Goal: Information Seeking & Learning: Learn about a topic

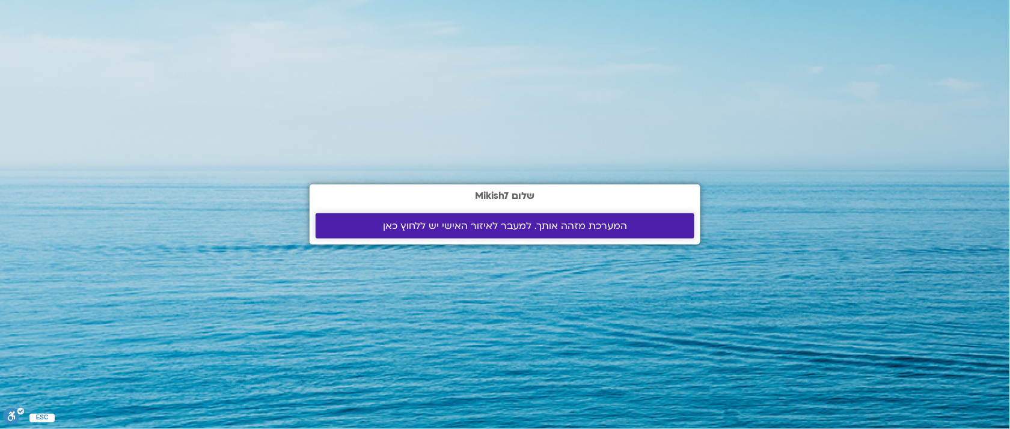
click at [577, 230] on span "המערכת מזהה אותך. למעבר לאיזור האישי יש ללחוץ כאן" at bounding box center [505, 226] width 244 height 11
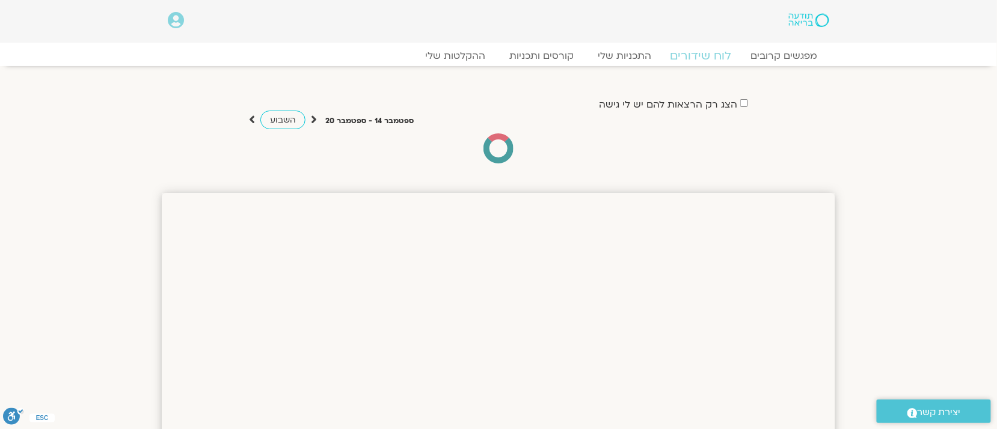
click at [706, 59] on link "לוח שידורים" at bounding box center [701, 56] width 90 height 14
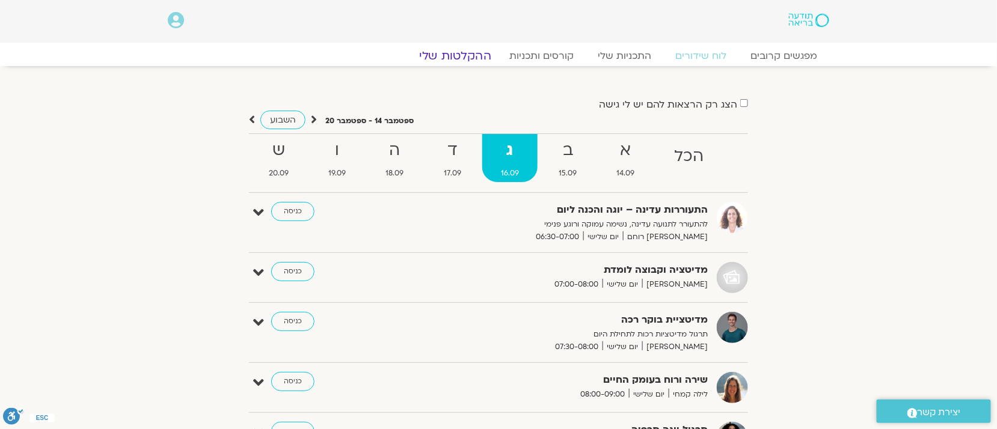
click at [448, 51] on link "ההקלטות שלי" at bounding box center [455, 56] width 101 height 14
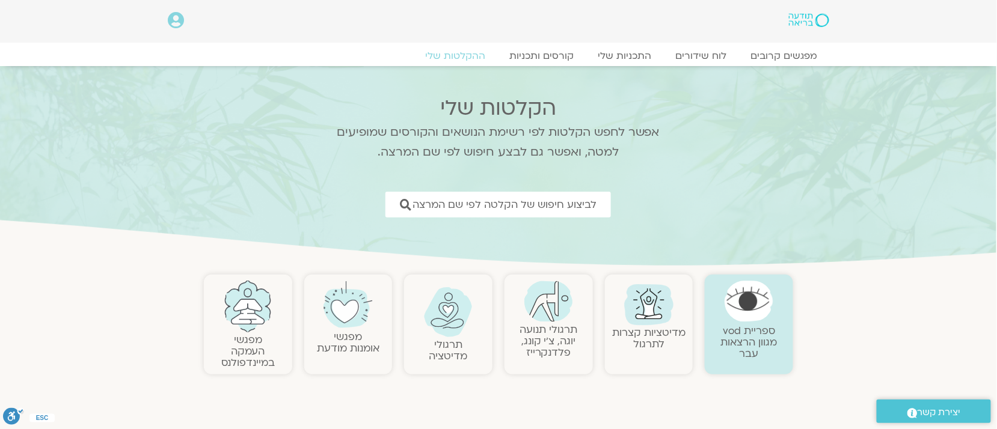
click at [654, 320] on img at bounding box center [649, 304] width 58 height 58
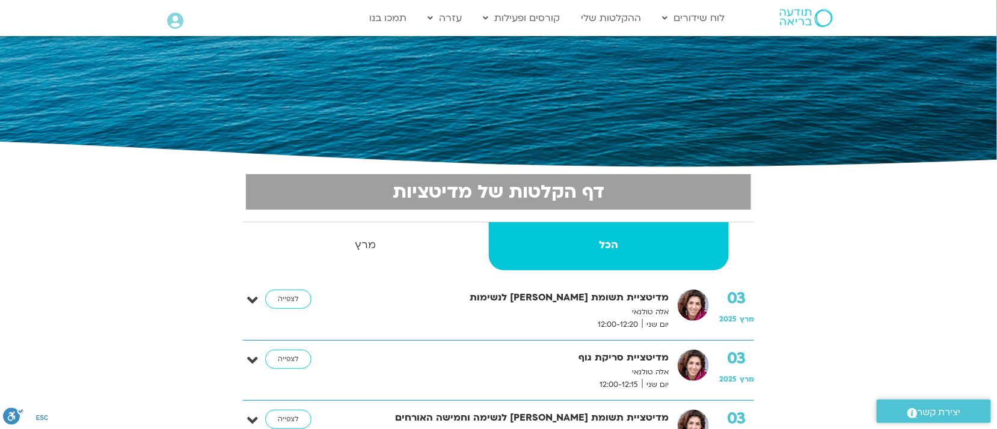
scroll to position [123, 0]
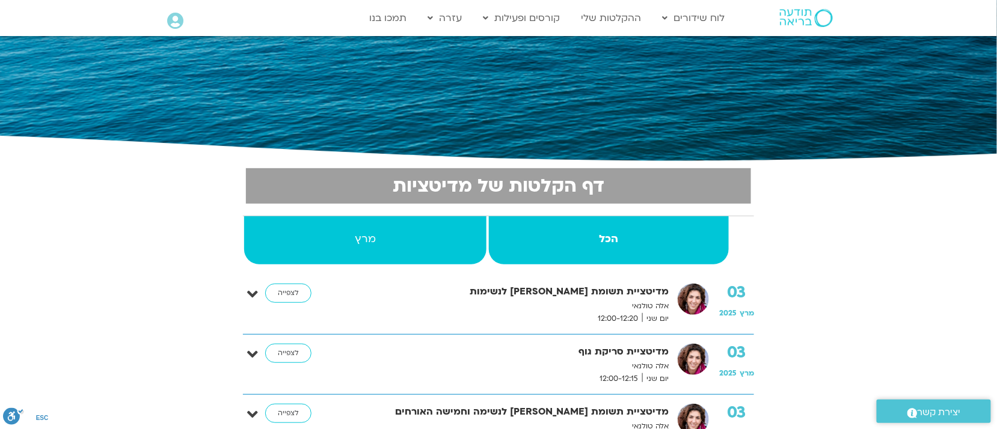
click at [361, 247] on strong "מרץ" at bounding box center [365, 239] width 242 height 18
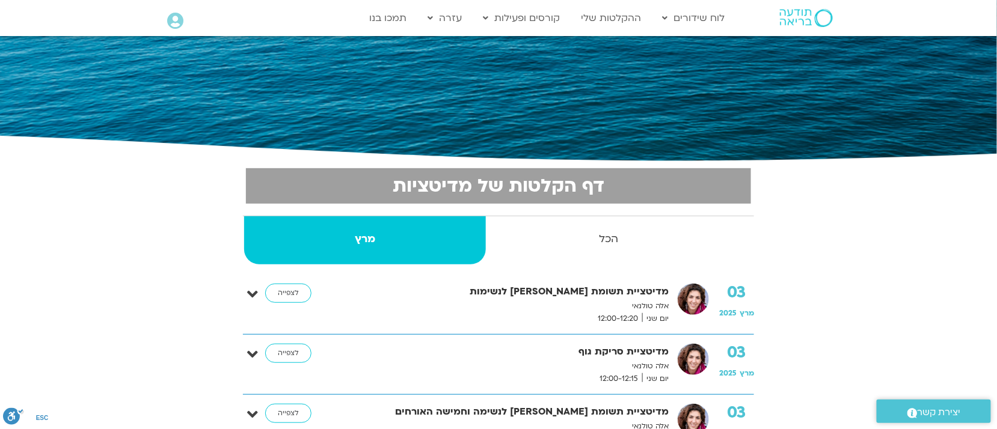
click at [358, 233] on strong "מרץ" at bounding box center [365, 239] width 242 height 18
click at [400, 241] on strong "מרץ" at bounding box center [365, 239] width 242 height 18
click at [447, 242] on strong "מרץ" at bounding box center [365, 239] width 242 height 18
click at [616, 22] on link "ההקלטות שלי" at bounding box center [611, 18] width 72 height 23
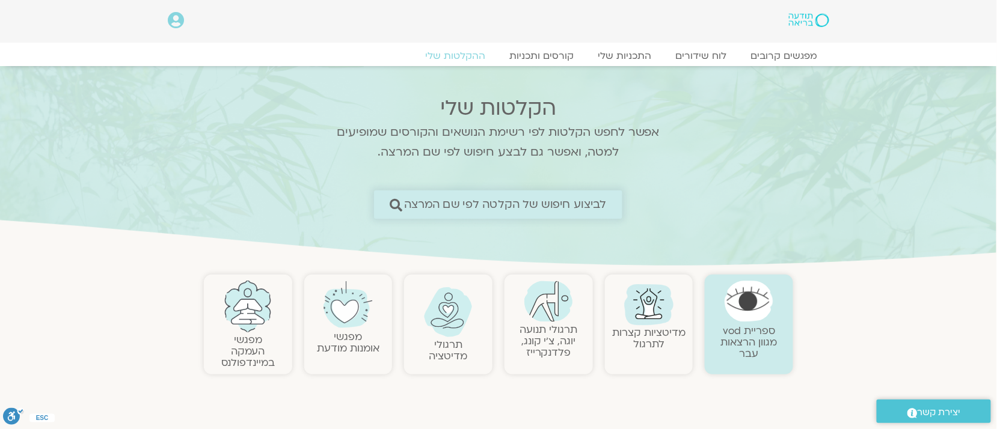
click at [568, 204] on span "לביצוע חיפוש של הקלטה לפי שם המרצה" at bounding box center [505, 204] width 203 height 13
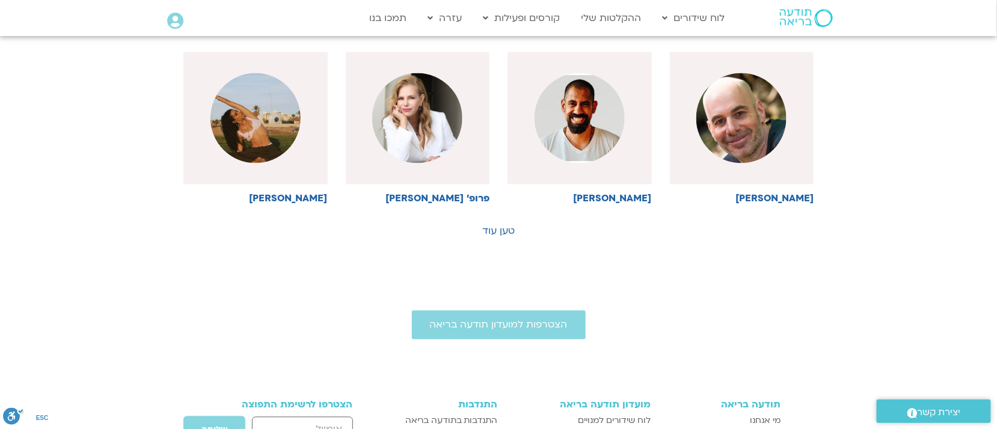
scroll to position [668, 0]
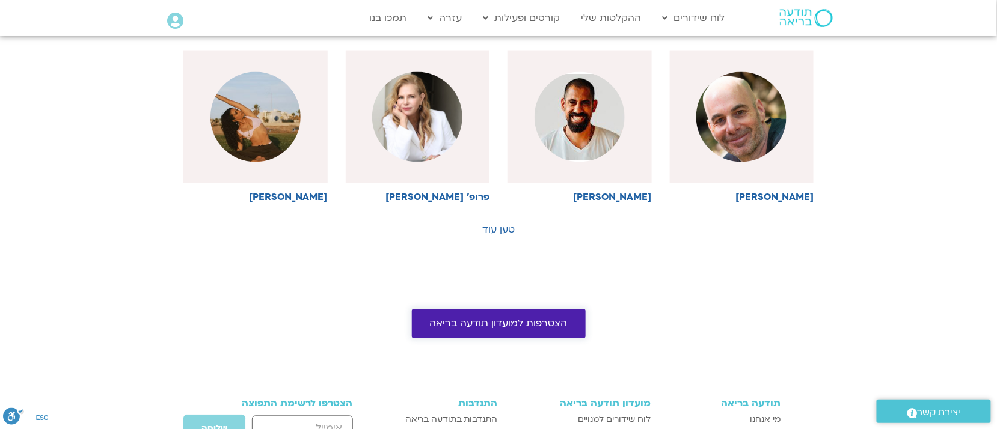
click at [526, 333] on link "הצטרפות למועדון תודעה בריאה" at bounding box center [499, 324] width 174 height 29
click at [491, 339] on link "הצטרפות למועדון תודעה בריאה" at bounding box center [499, 324] width 174 height 29
click at [529, 321] on span "הצטרפות למועדון תודעה בריאה" at bounding box center [499, 324] width 138 height 11
click at [550, 329] on span "הצטרפות למועדון תודעה בריאה" at bounding box center [499, 324] width 138 height 11
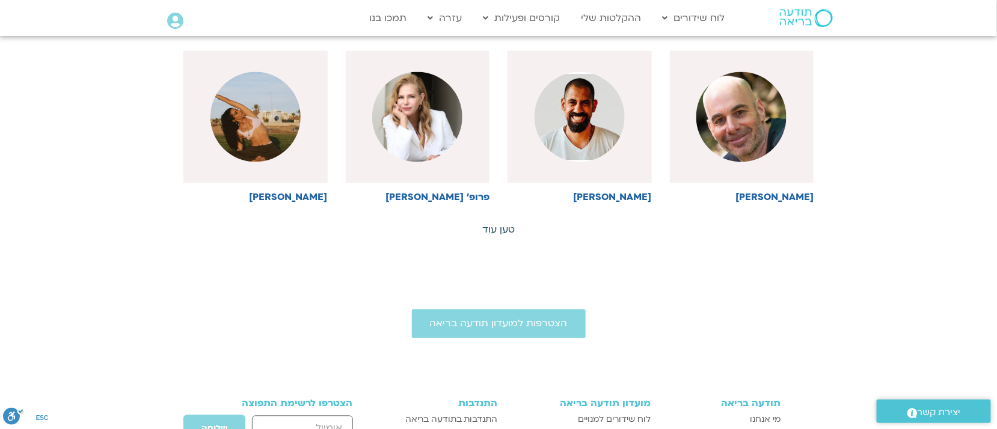
click at [492, 227] on link "טען עוד" at bounding box center [498, 230] width 32 height 13
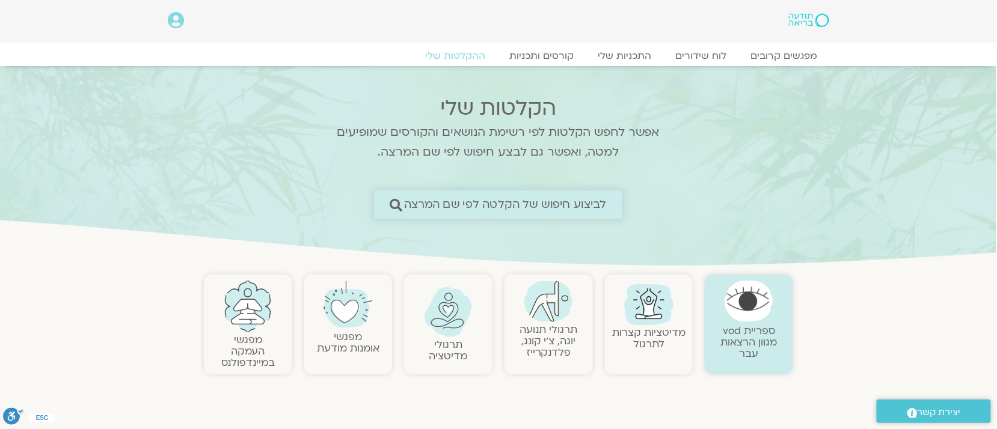
click at [562, 216] on link "לביצוע חיפוש של הקלטה לפי שם המרצה" at bounding box center [498, 205] width 248 height 28
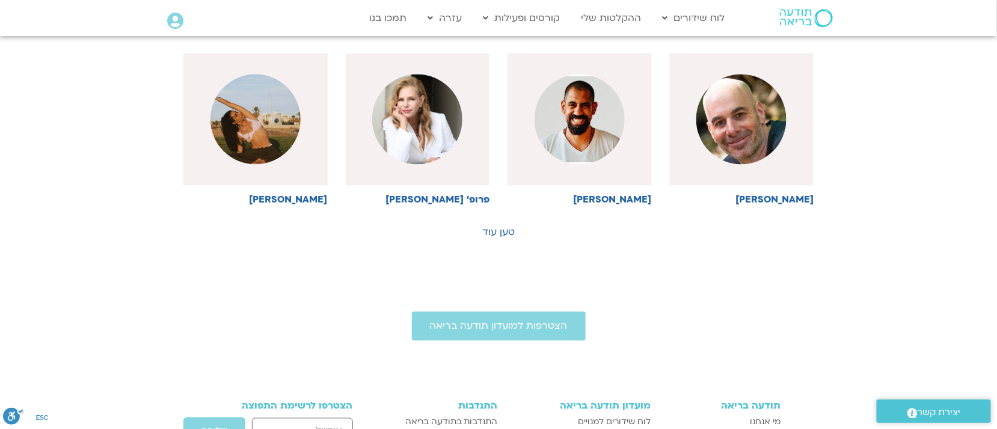
scroll to position [675, 0]
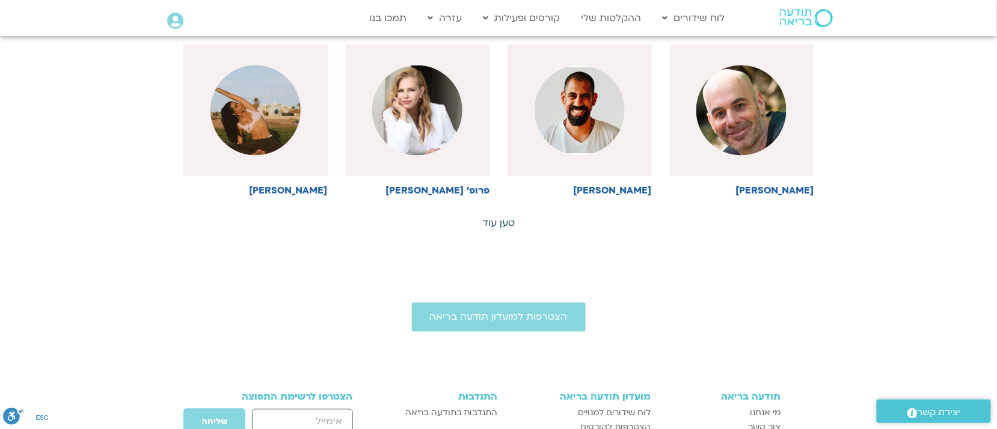
click at [500, 226] on link "טען עוד" at bounding box center [498, 223] width 32 height 13
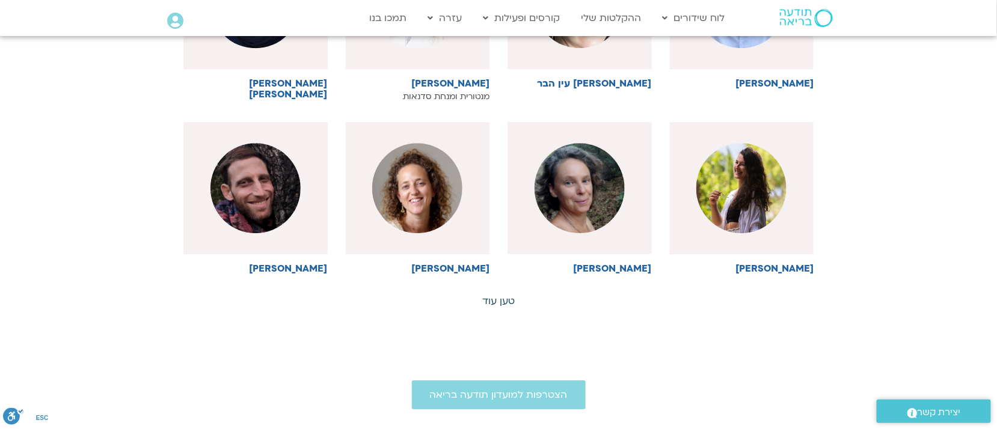
scroll to position [1134, 0]
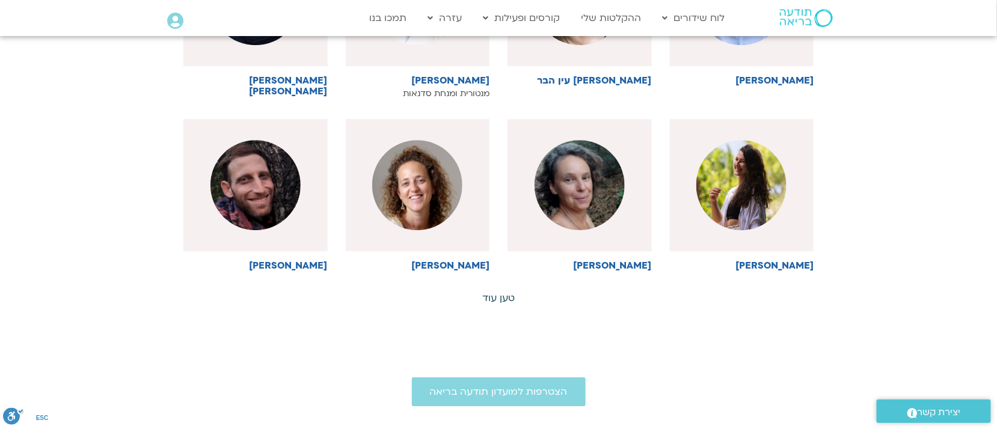
click at [497, 302] on link "טען עוד" at bounding box center [498, 298] width 32 height 13
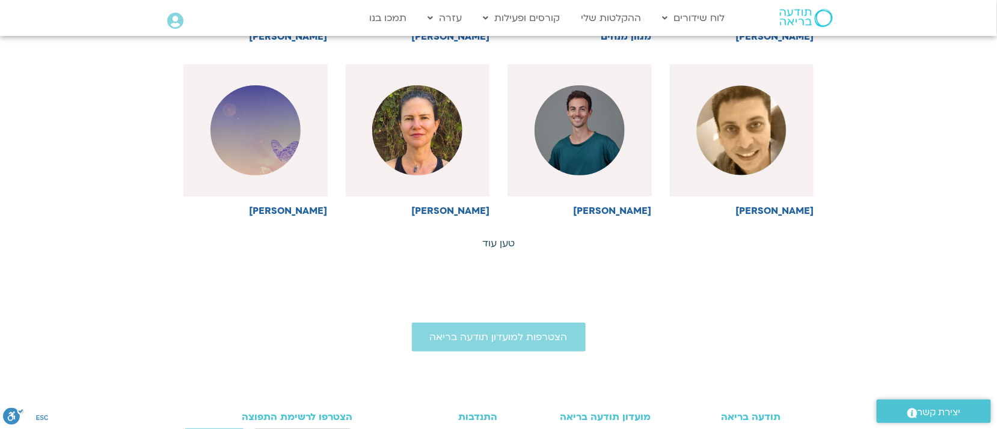
scroll to position [1725, 0]
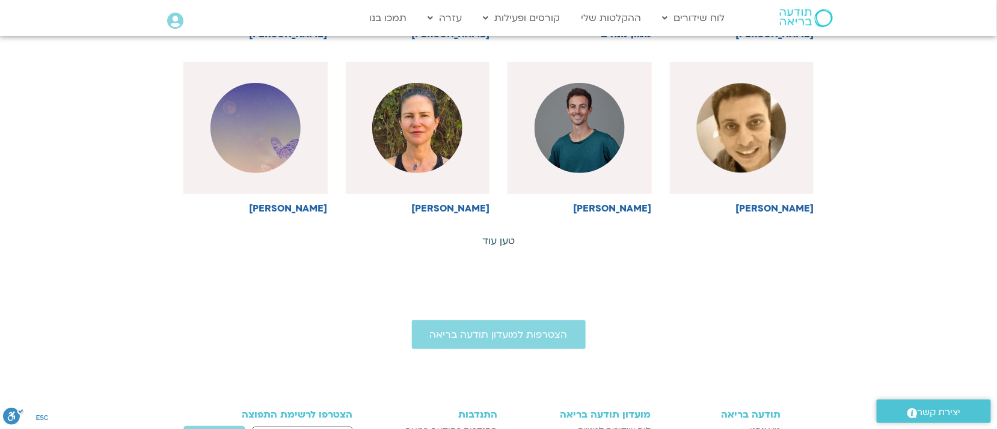
click at [501, 234] on link "טען עוד" at bounding box center [498, 240] width 32 height 13
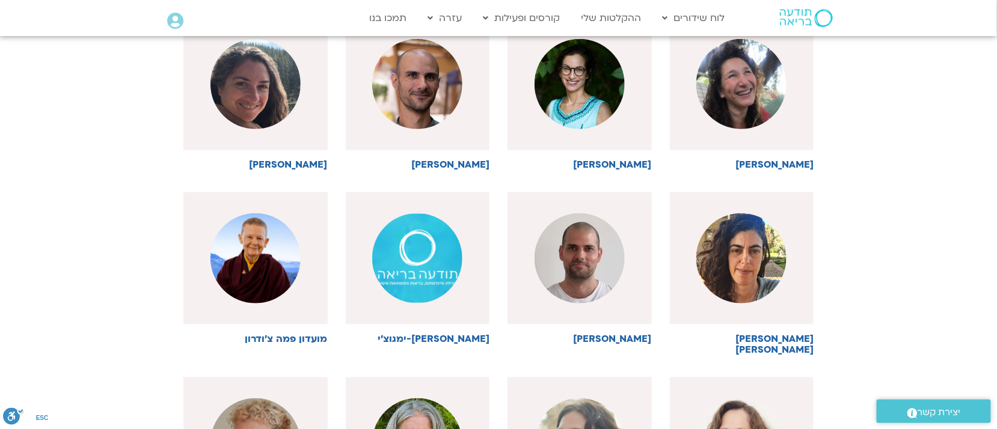
scroll to position [1942, 0]
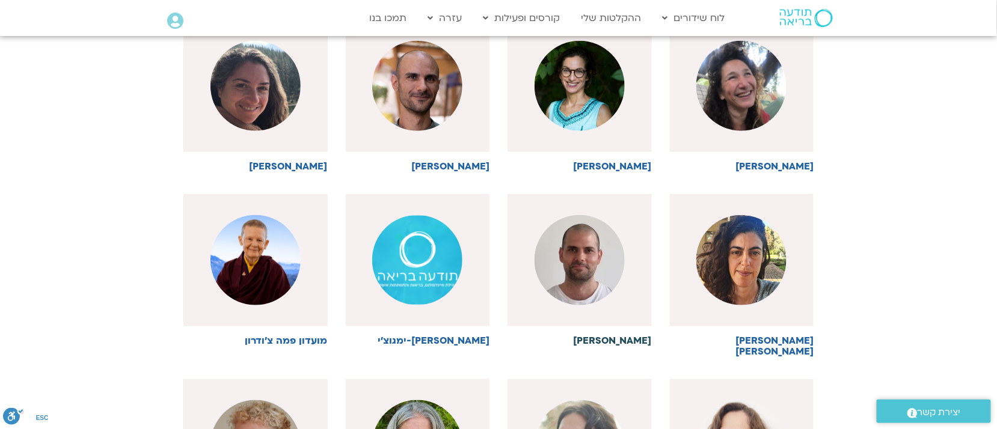
click at [593, 254] on img at bounding box center [580, 260] width 90 height 90
click at [578, 255] on img at bounding box center [580, 260] width 90 height 90
click at [584, 240] on img at bounding box center [580, 260] width 90 height 90
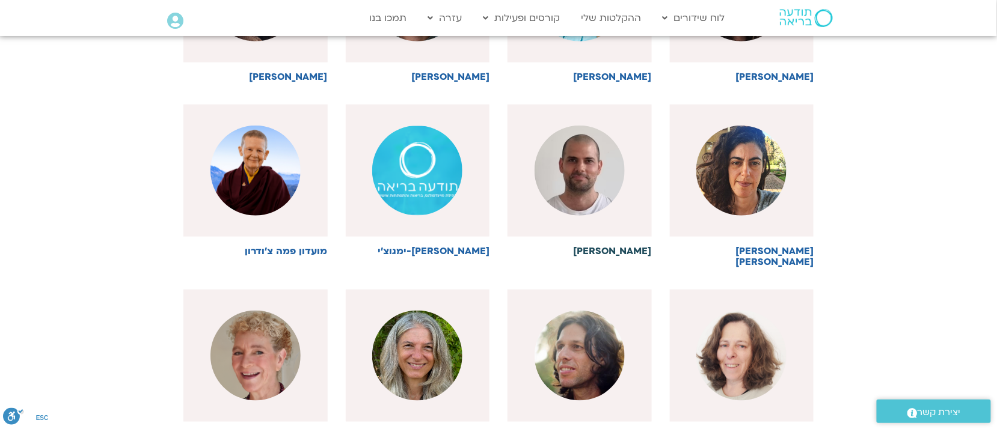
scroll to position [2032, 0]
click at [597, 178] on img at bounding box center [580, 170] width 90 height 90
click at [595, 177] on img at bounding box center [580, 170] width 90 height 90
click at [629, 245] on h6 "[PERSON_NAME]" at bounding box center [579, 250] width 144 height 11
click at [586, 170] on img at bounding box center [580, 170] width 90 height 90
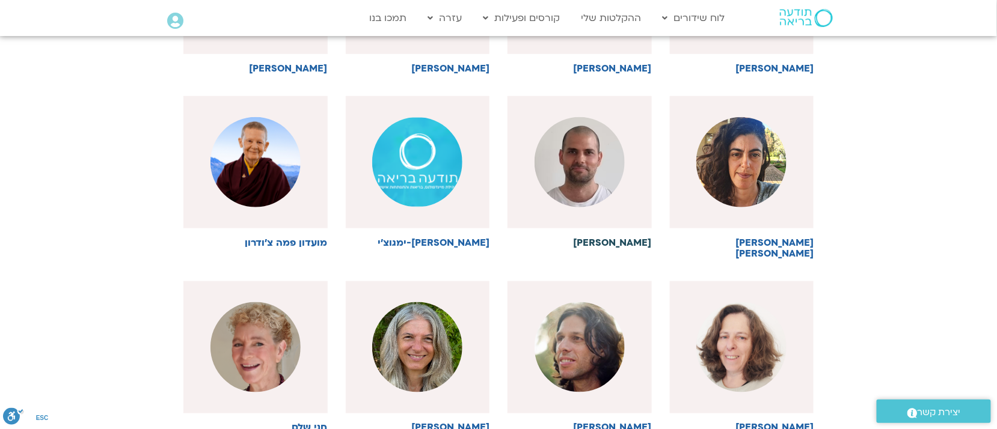
scroll to position [2047, 0]
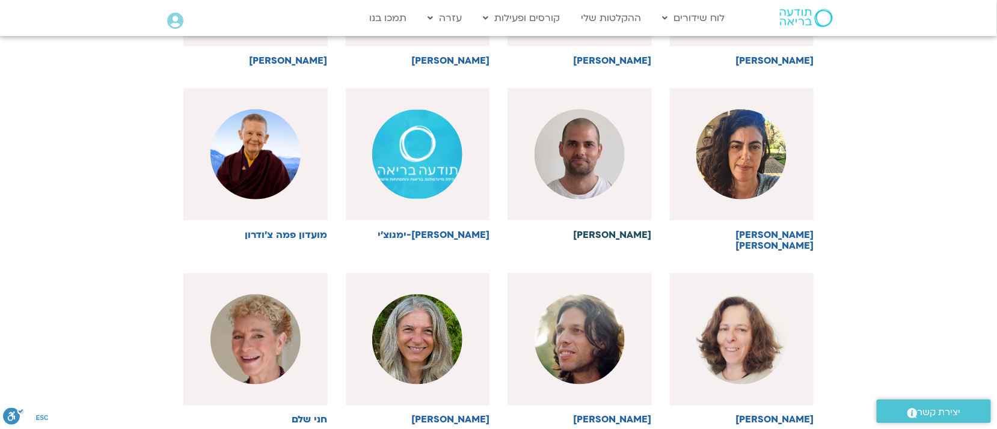
click at [577, 150] on img at bounding box center [580, 154] width 90 height 90
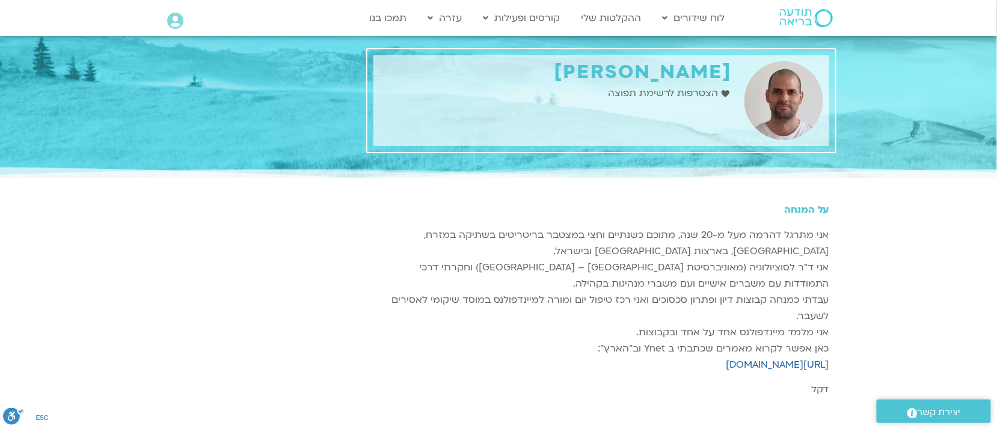
click at [242, 274] on div at bounding box center [259, 301] width 206 height 242
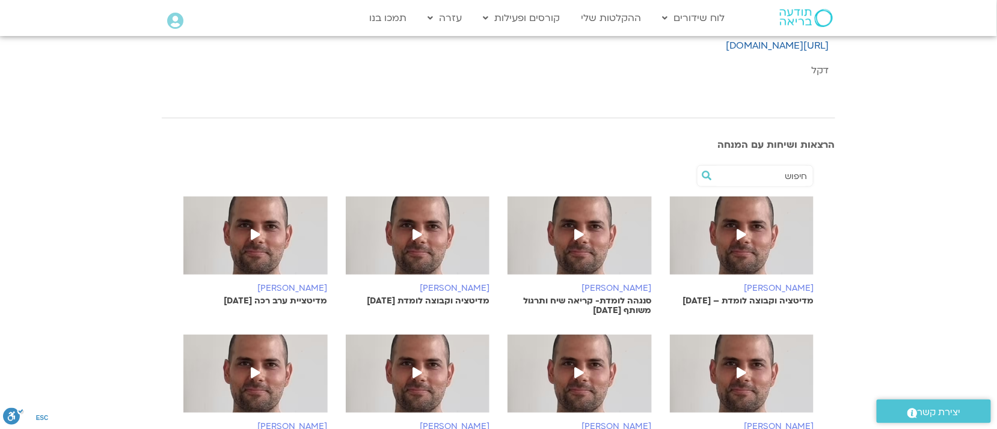
scroll to position [320, 0]
click at [740, 234] on icon at bounding box center [742, 233] width 10 height 11
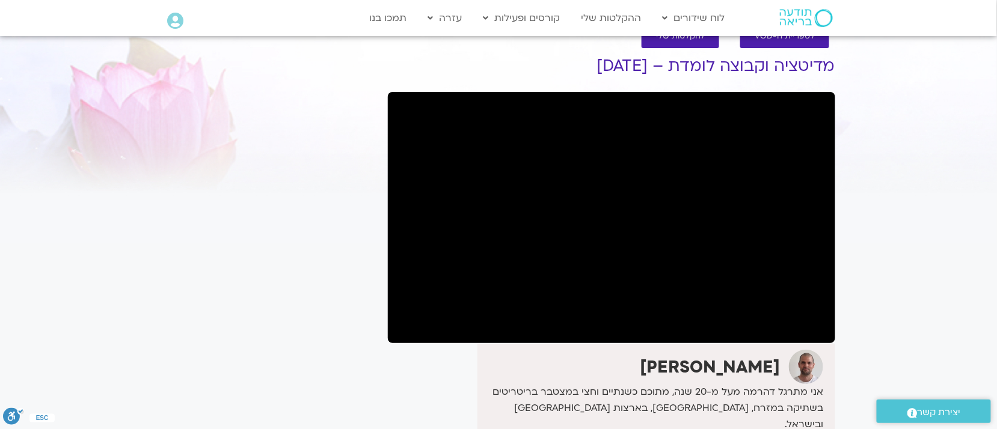
scroll to position [1, 0]
